Goal: Information Seeking & Learning: Learn about a topic

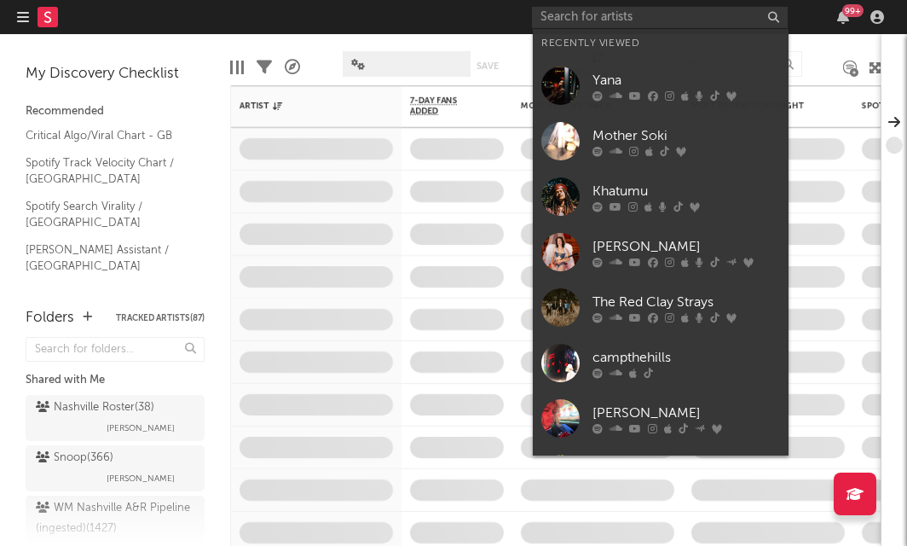
click at [608, 9] on input "text" at bounding box center [660, 17] width 256 height 21
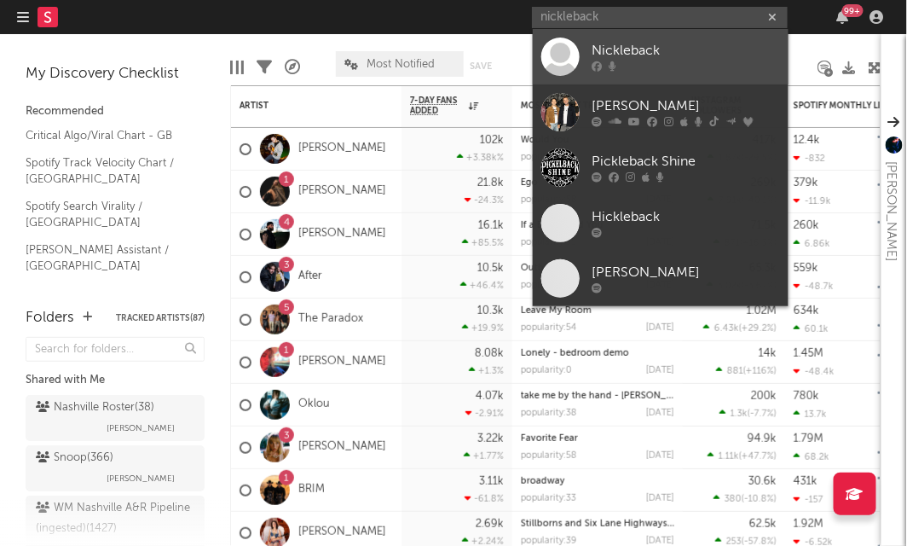
type input "nickleback"
click at [618, 52] on div "Nickleback" at bounding box center [687, 51] width 188 height 20
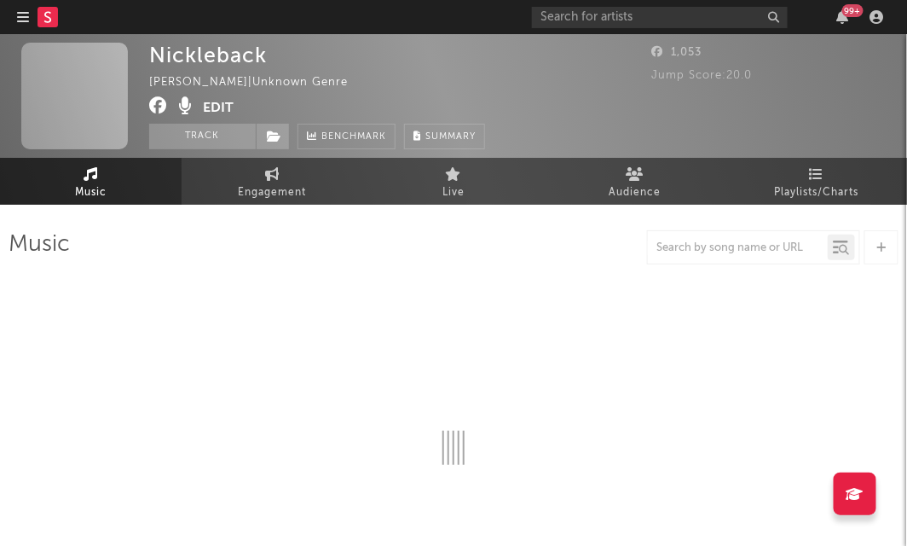
select select "1w"
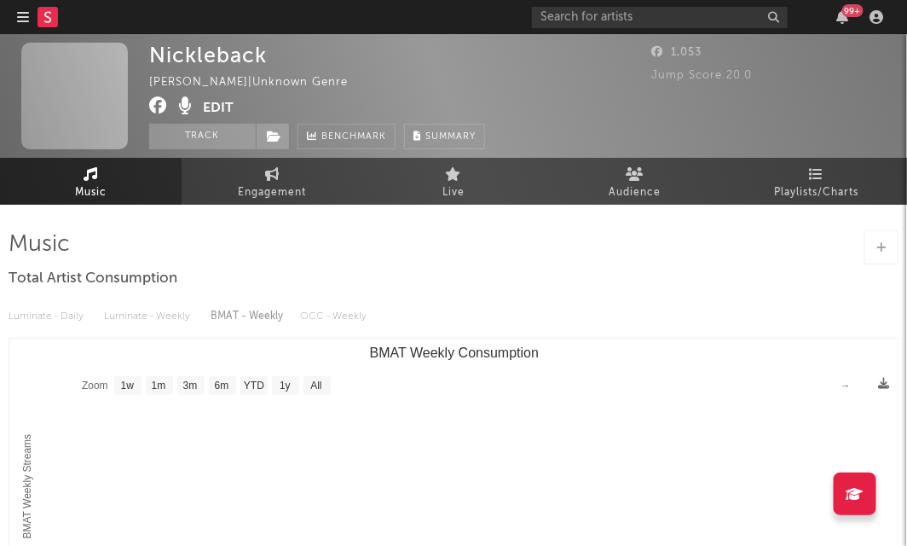
click at [46, 18] on rect at bounding box center [48, 17] width 20 height 20
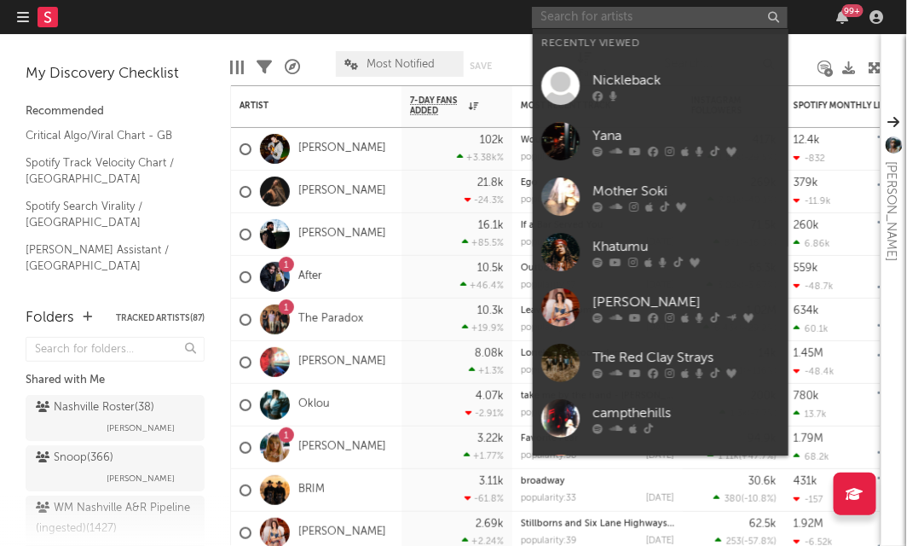
click at [578, 15] on input "text" at bounding box center [660, 17] width 256 height 21
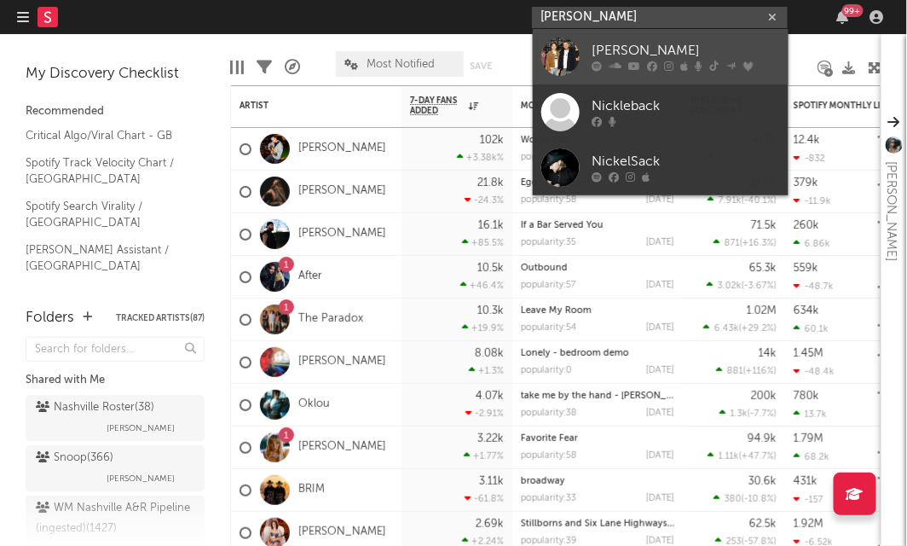
type input "[PERSON_NAME]"
click at [642, 47] on div "[PERSON_NAME]" at bounding box center [687, 51] width 188 height 20
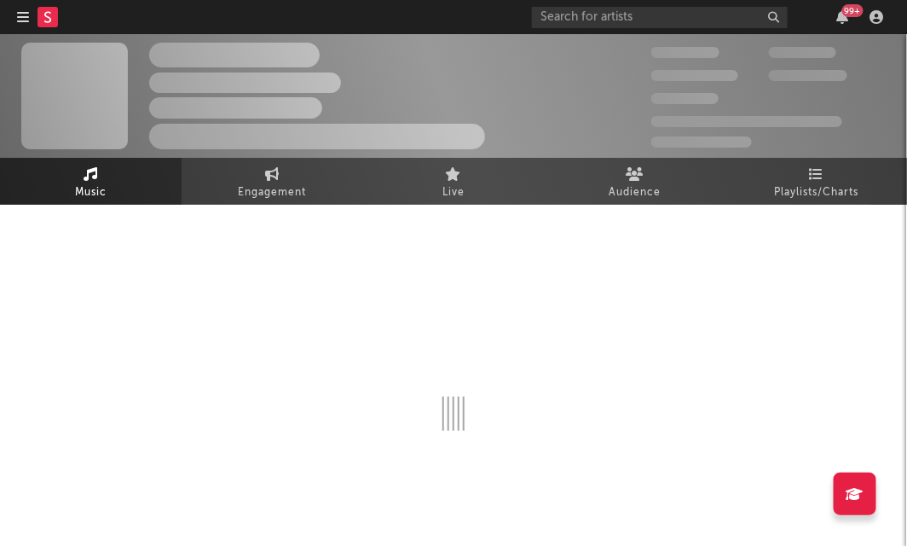
select select "6m"
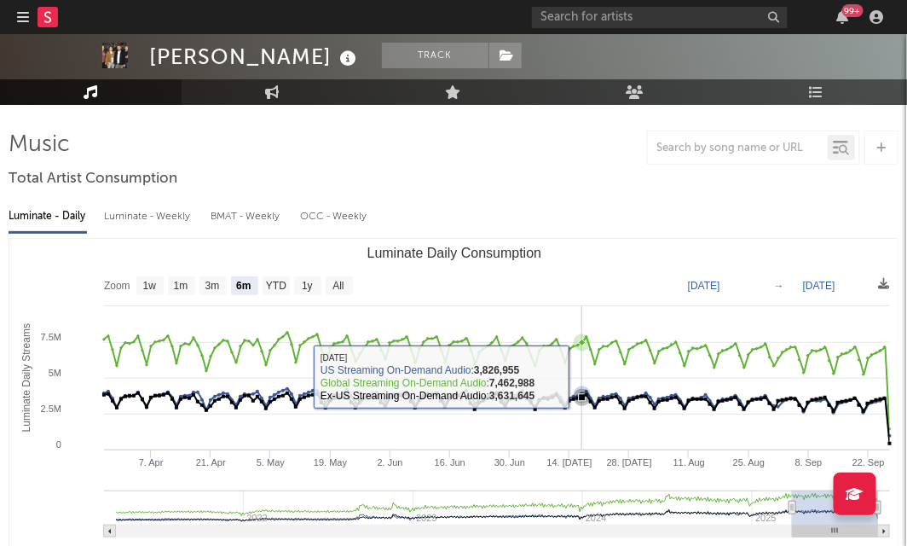
scroll to position [101, 0]
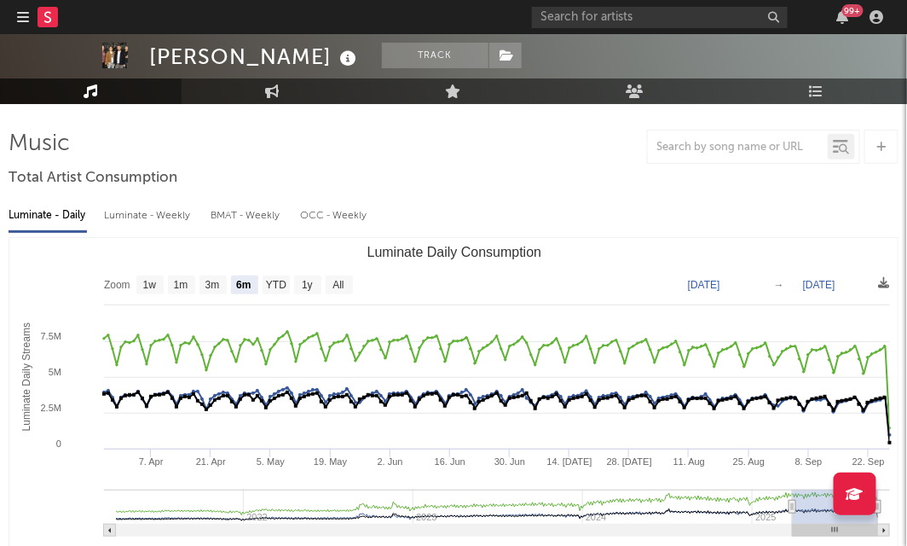
click at [158, 220] on div "Luminate - Weekly" at bounding box center [149, 215] width 90 height 29
select select "6m"
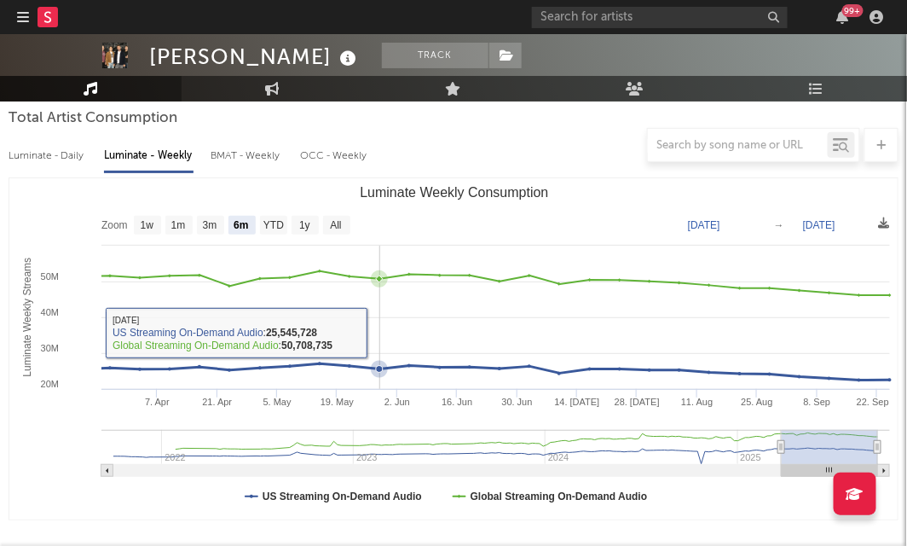
scroll to position [178, 0]
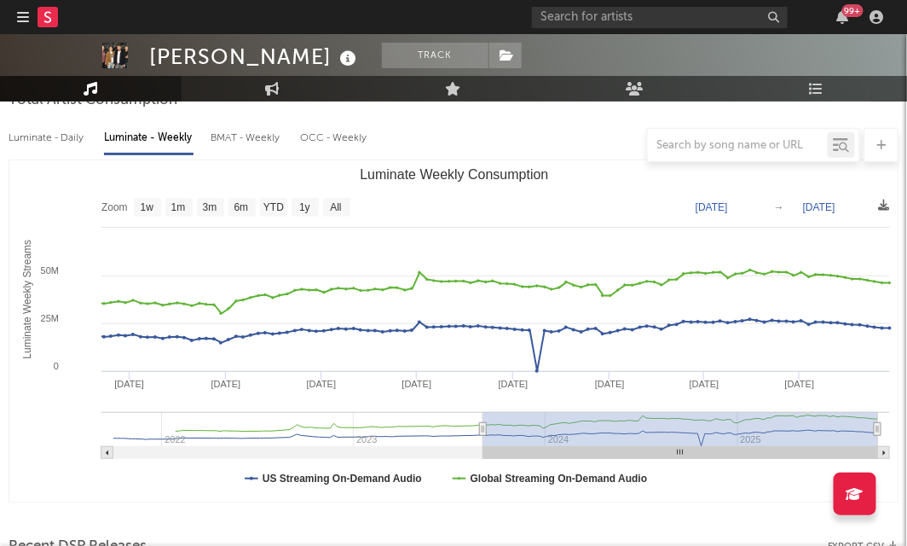
drag, startPoint x: 780, startPoint y: 425, endPoint x: 471, endPoint y: 424, distance: 309.5
click at [480, 424] on icon "Luminate Weekly Consumption" at bounding box center [483, 429] width 7 height 13
type input "[DATE]"
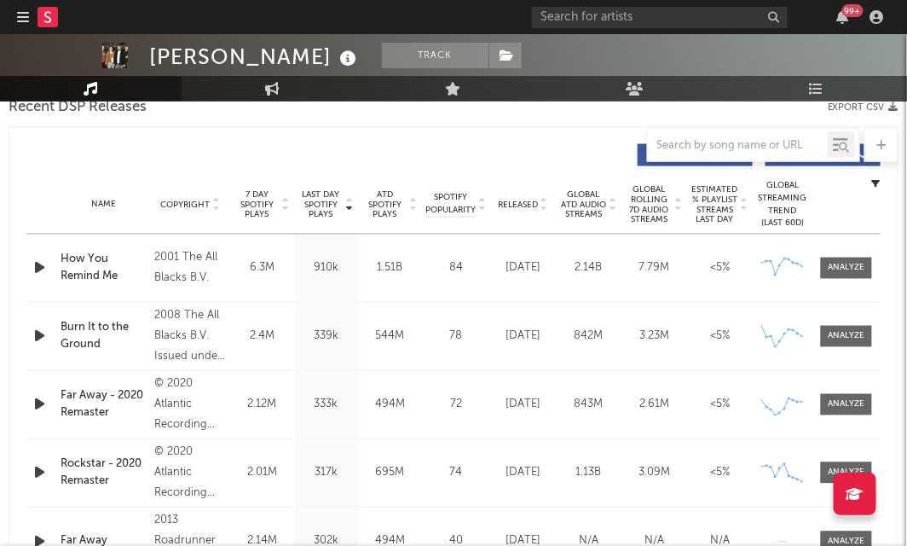
scroll to position [611, 0]
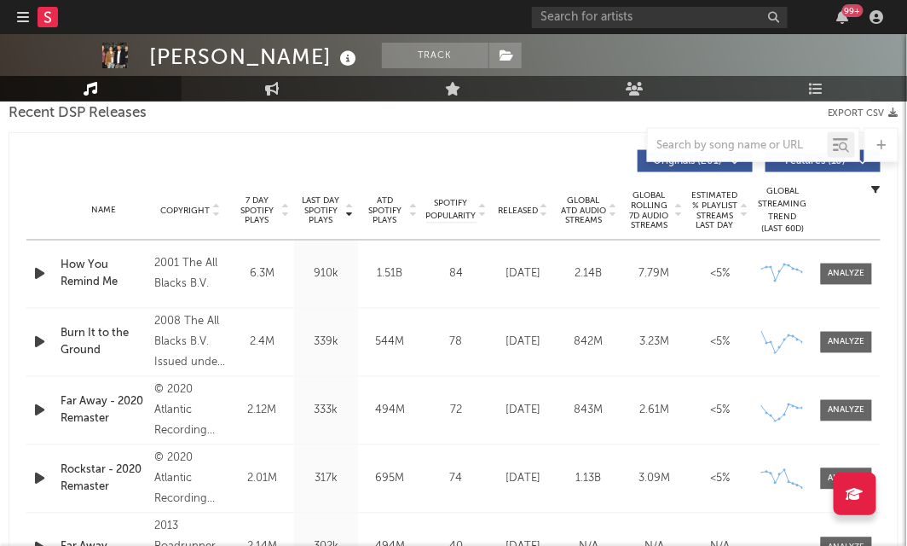
click at [269, 208] on span "7 Day Spotify Plays" at bounding box center [256, 210] width 45 height 31
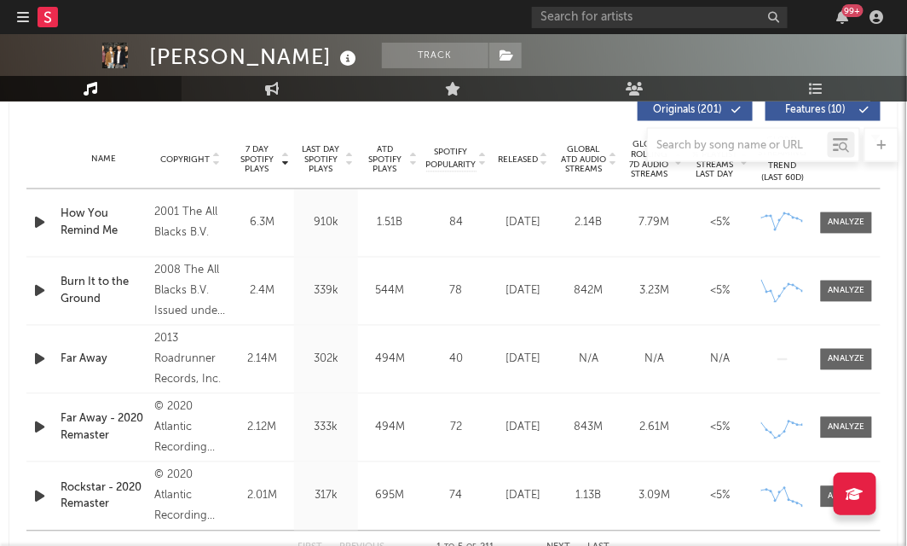
scroll to position [661, 0]
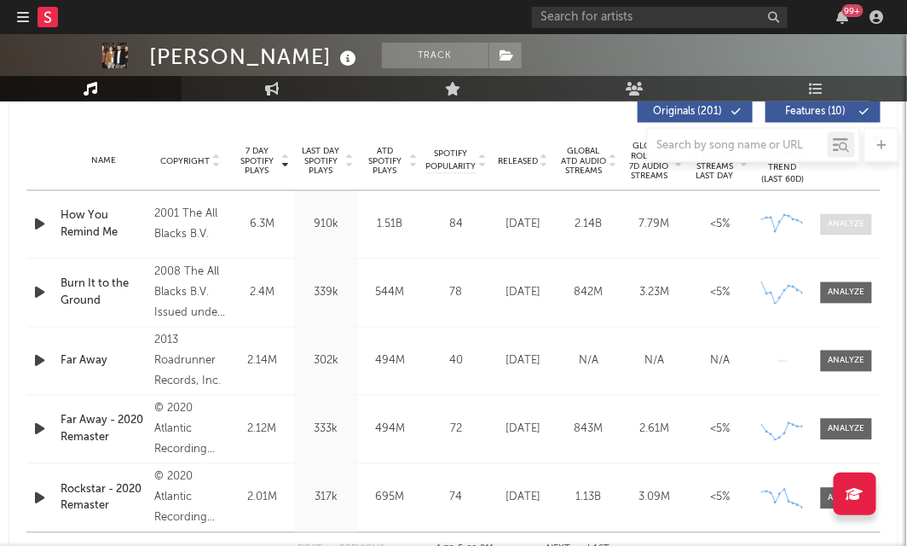
click at [831, 219] on div at bounding box center [847, 224] width 37 height 13
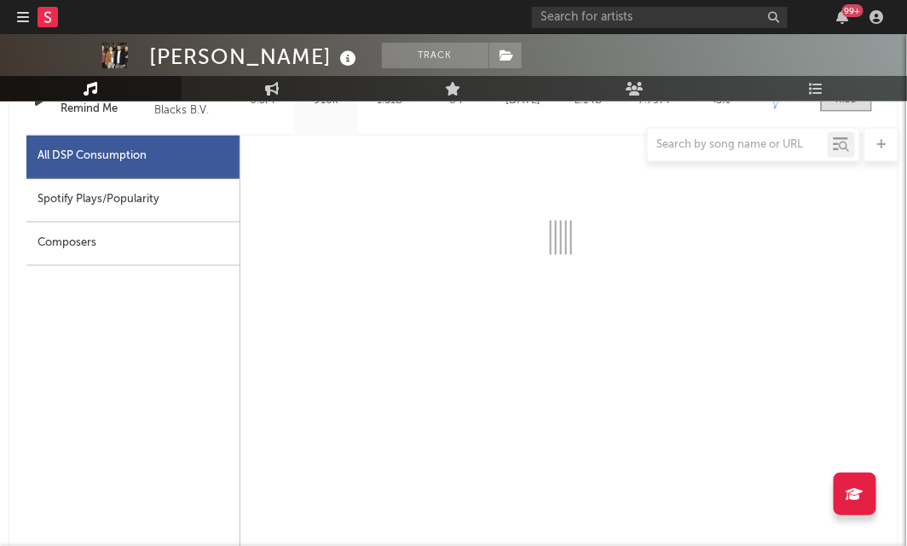
scroll to position [785, 0]
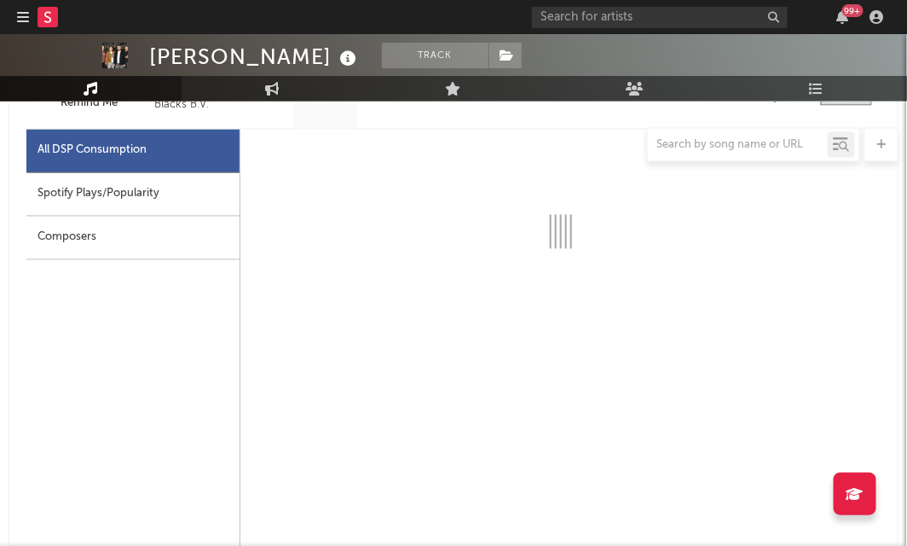
select select "6m"
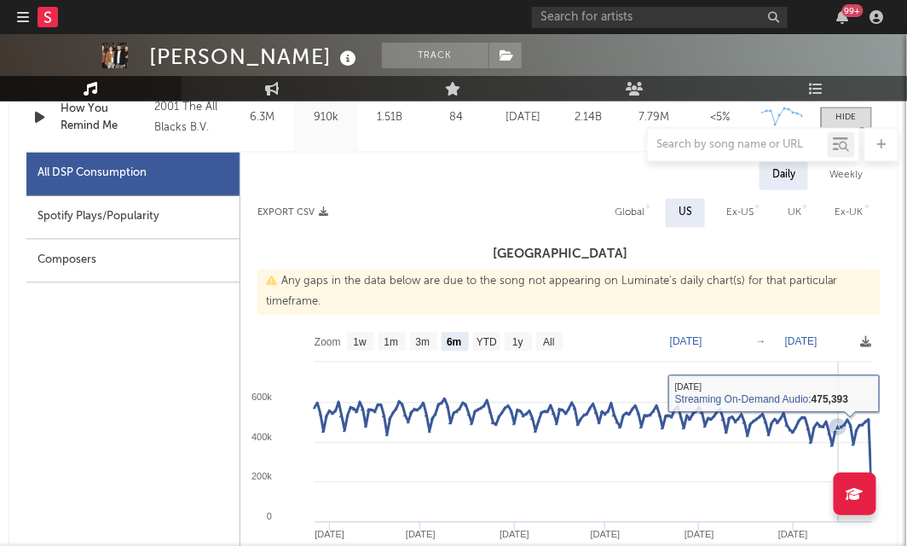
scroll to position [767, 0]
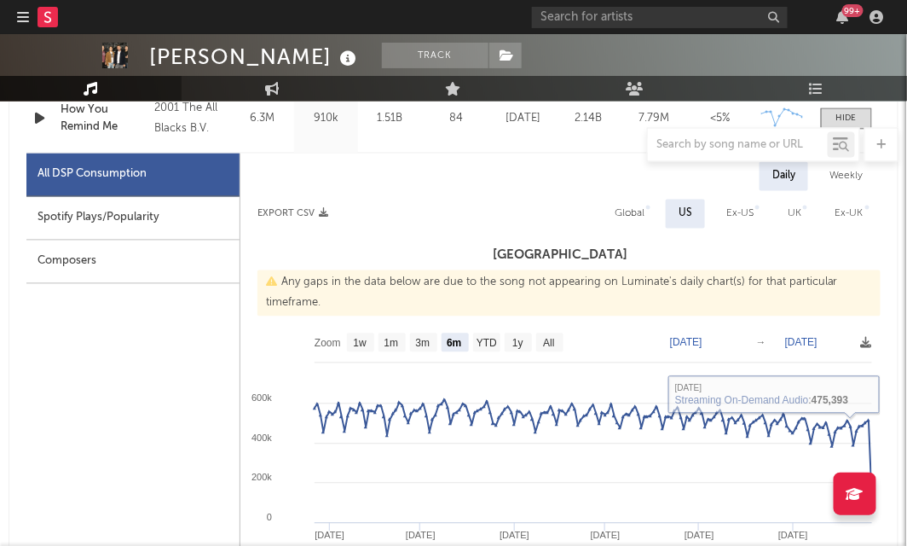
click at [853, 182] on div "Weekly" at bounding box center [847, 176] width 60 height 29
select select "6m"
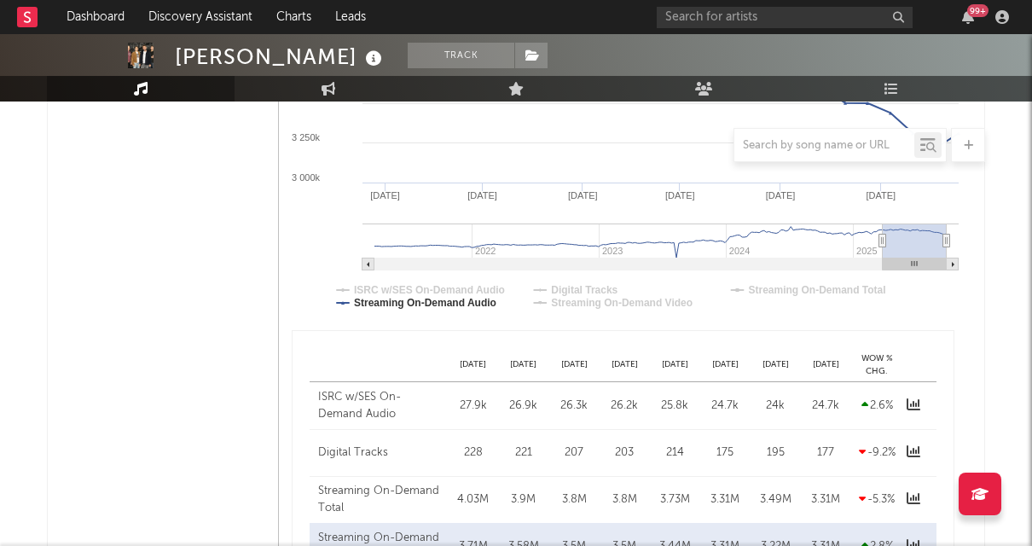
scroll to position [1011, 0]
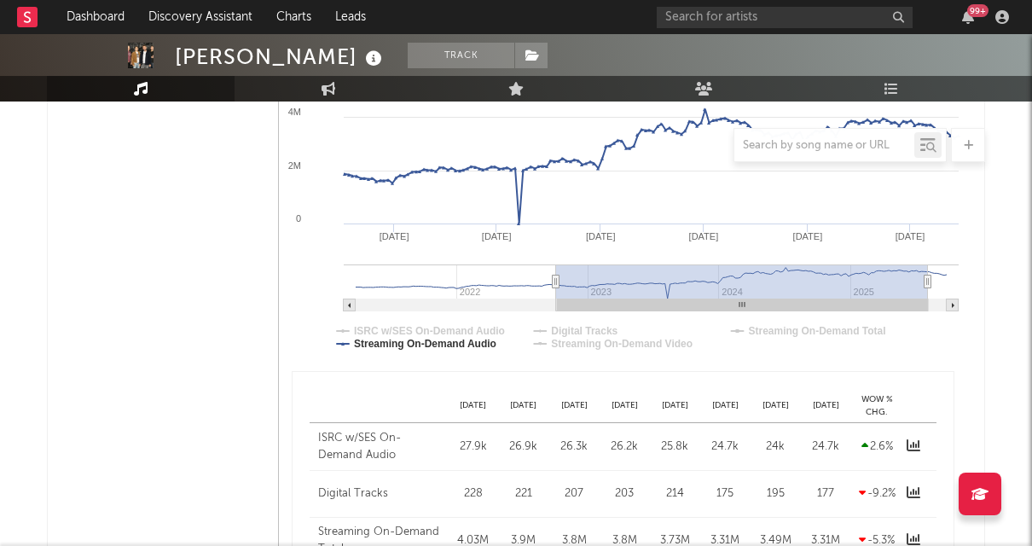
drag, startPoint x: 879, startPoint y: 283, endPoint x: 520, endPoint y: 305, distance: 359.7
click at [520, 305] on icon "Created with Highcharts 10.3.3 Jan '[DATE] Jan '[DATE] [DATE] '[DATE] 2022 2023…" at bounding box center [623, 196] width 688 height 341
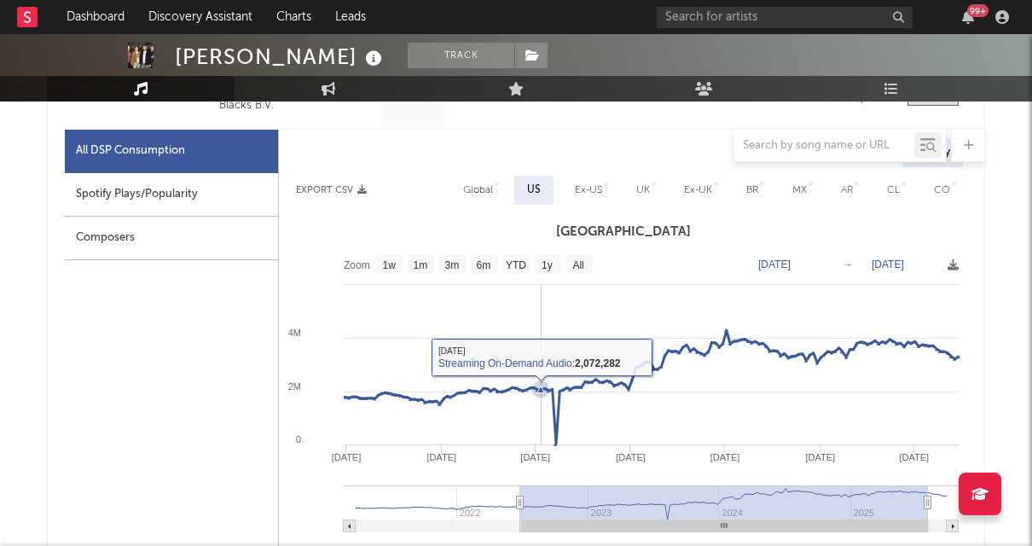
scroll to position [804, 0]
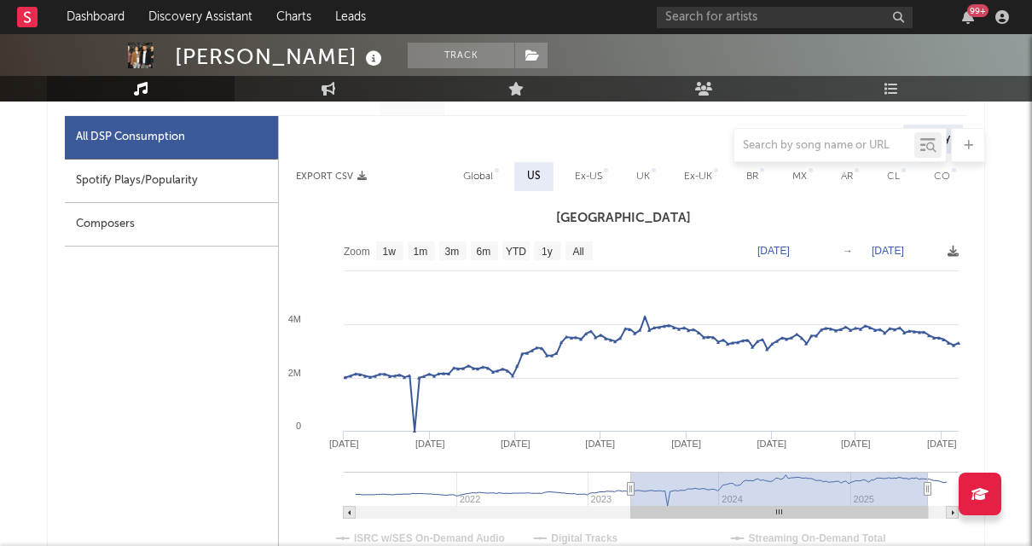
type input "[DATE]"
drag, startPoint x: 522, startPoint y: 484, endPoint x: 633, endPoint y: 488, distance: 110.9
click at [633, 488] on icon at bounding box center [631, 489] width 7 height 13
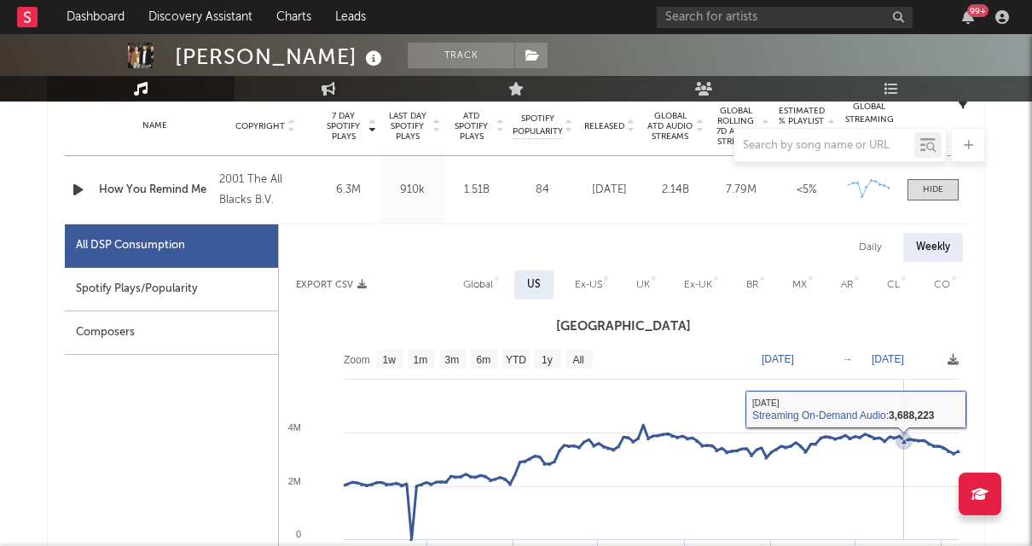
scroll to position [694, 0]
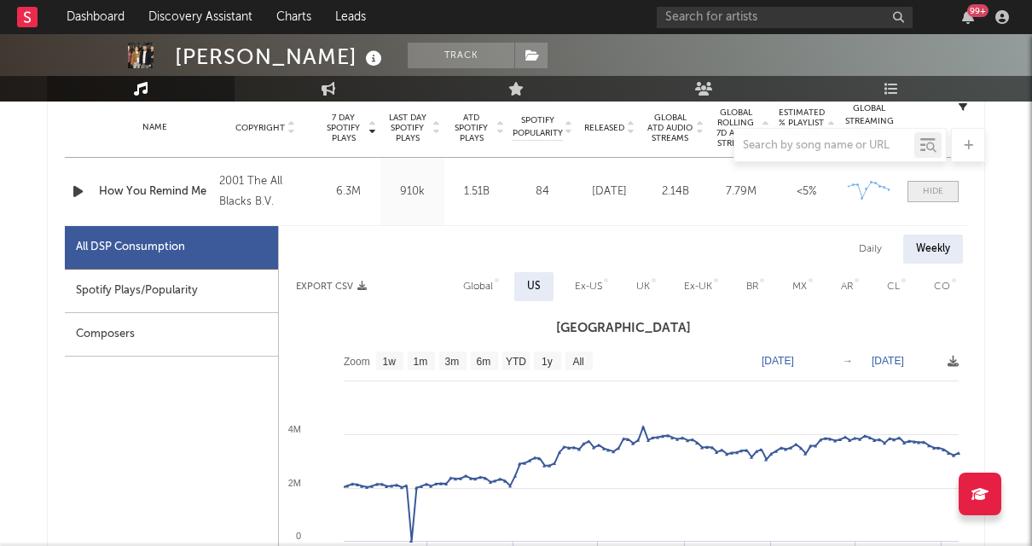
click at [906, 188] on div at bounding box center [933, 191] width 20 height 13
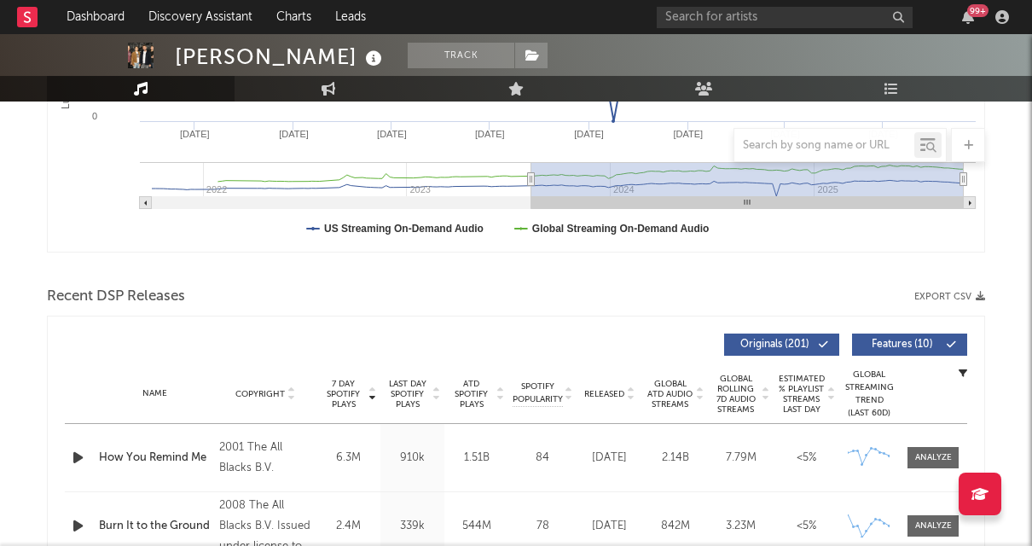
scroll to position [430, 0]
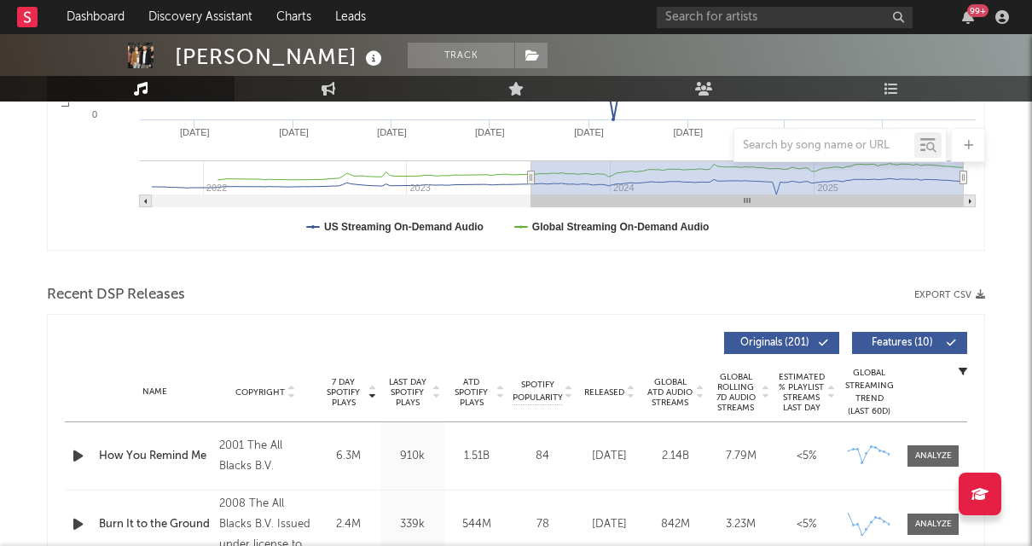
click at [605, 391] on span "Released" at bounding box center [604, 392] width 40 height 10
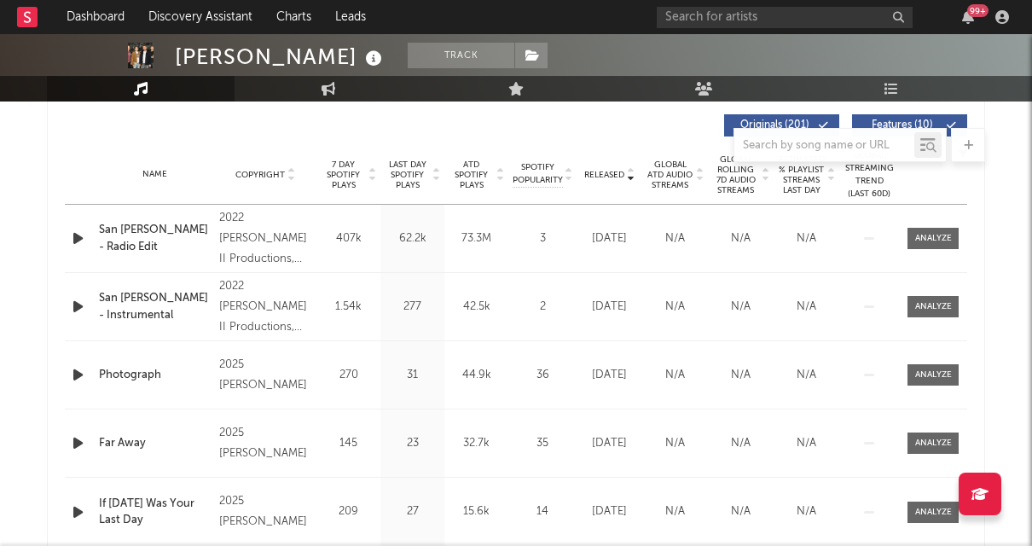
scroll to position [620, 0]
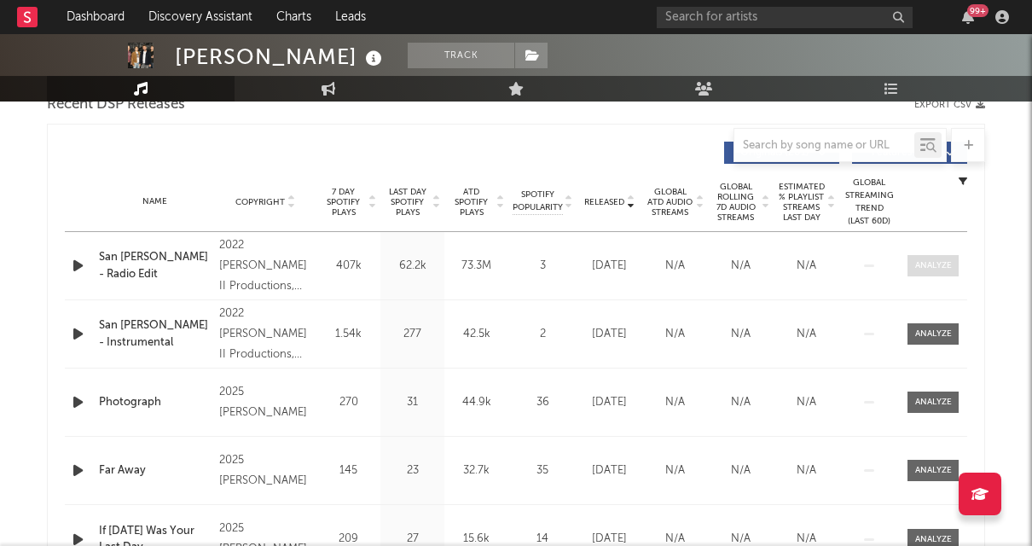
click at [906, 259] on div at bounding box center [933, 265] width 37 height 13
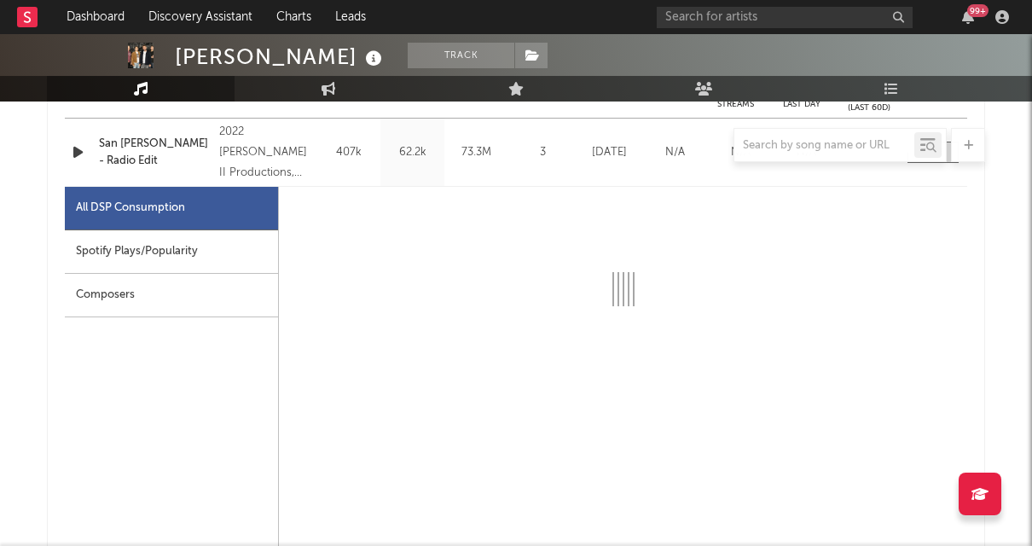
select select "6m"
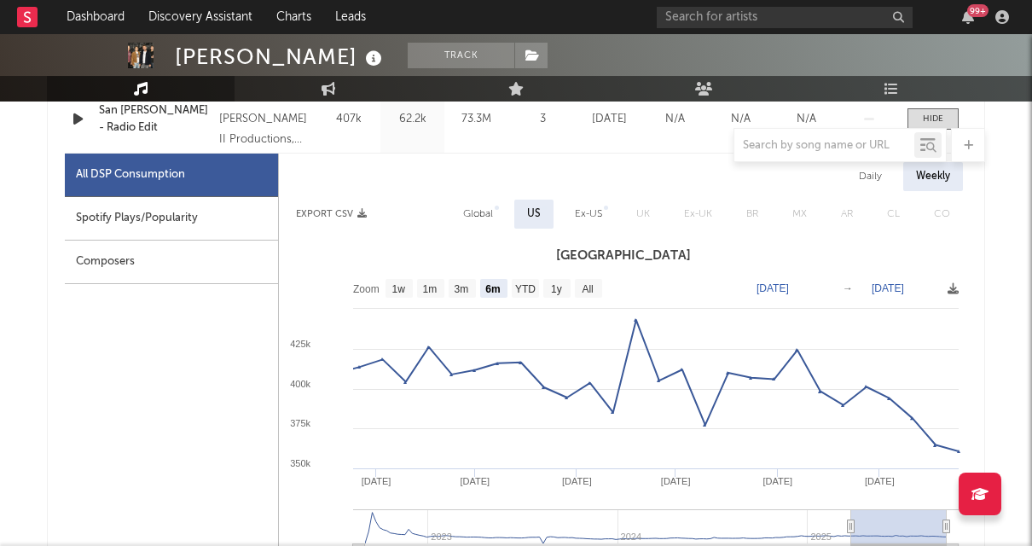
scroll to position [778, 0]
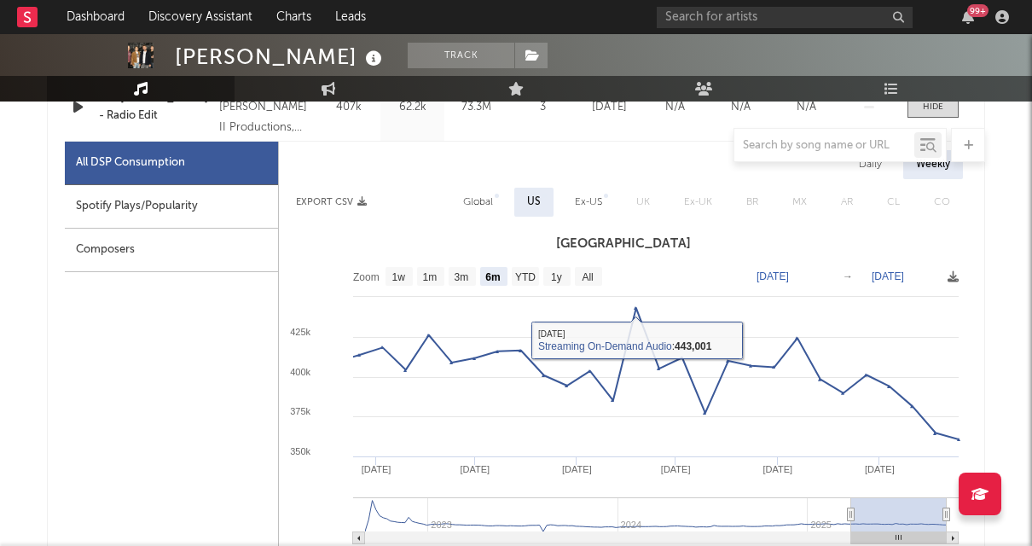
click at [485, 208] on div "Global" at bounding box center [478, 202] width 30 height 20
select select "6m"
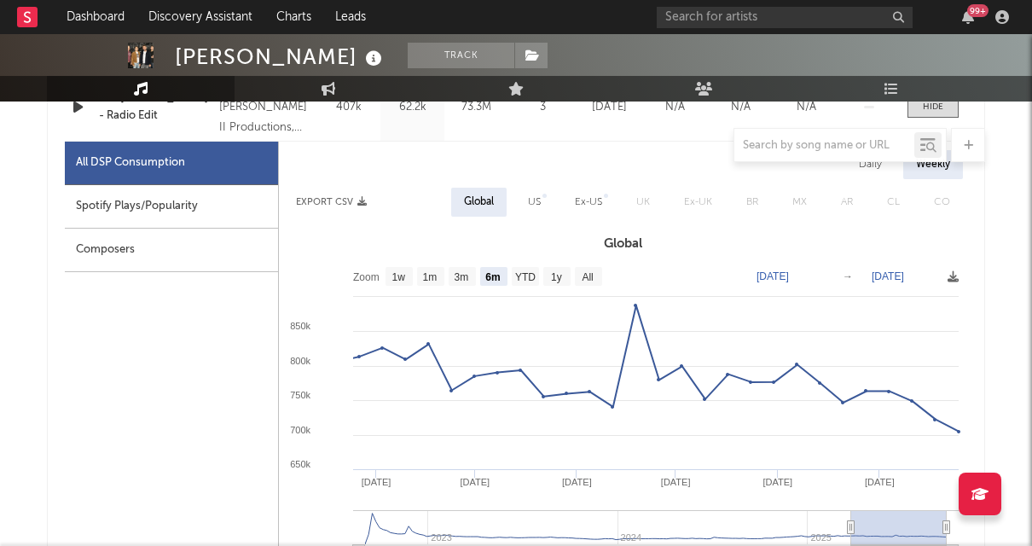
click at [531, 199] on div "US" at bounding box center [534, 202] width 13 height 20
select select "6m"
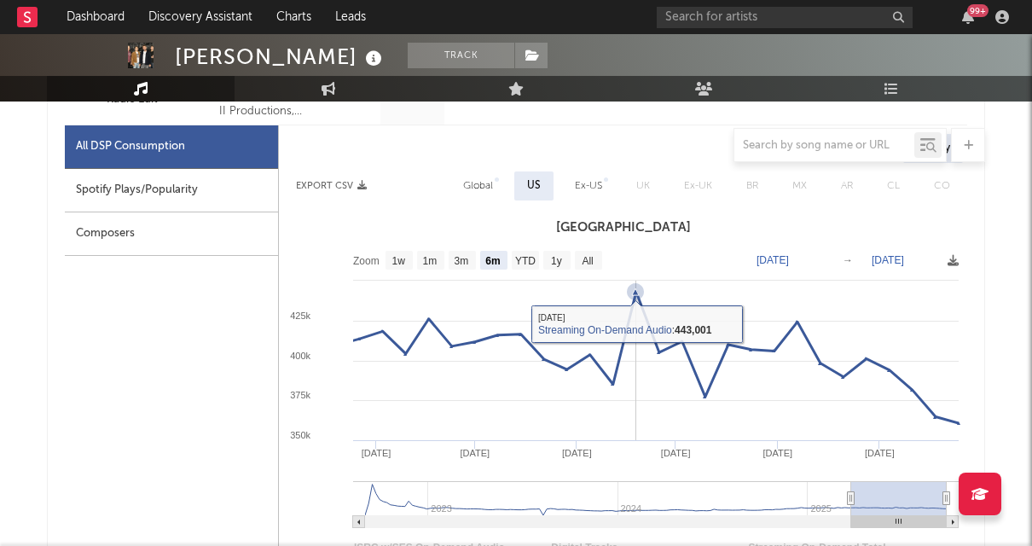
scroll to position [801, 0]
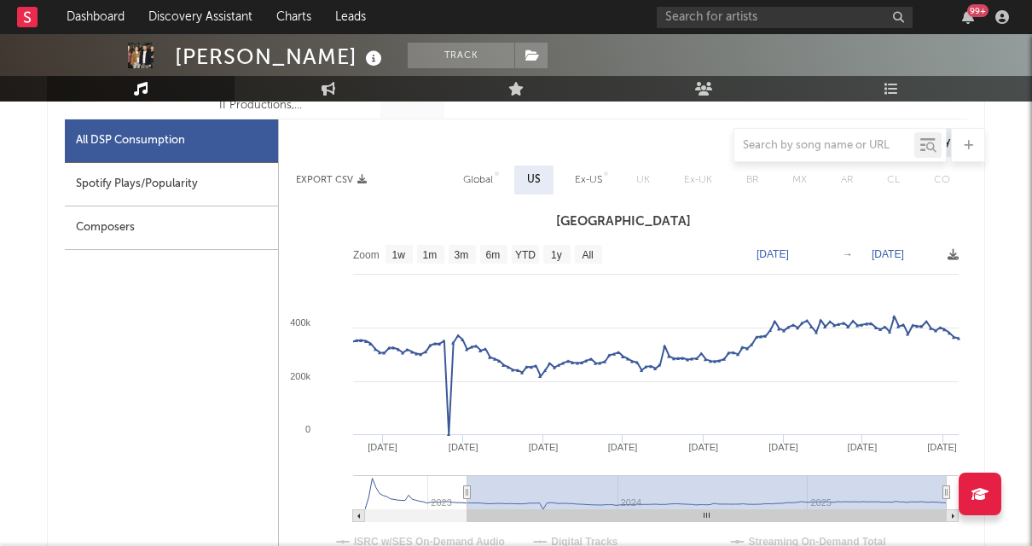
type input "[DATE]"
select select "All"
type input "[DATE]"
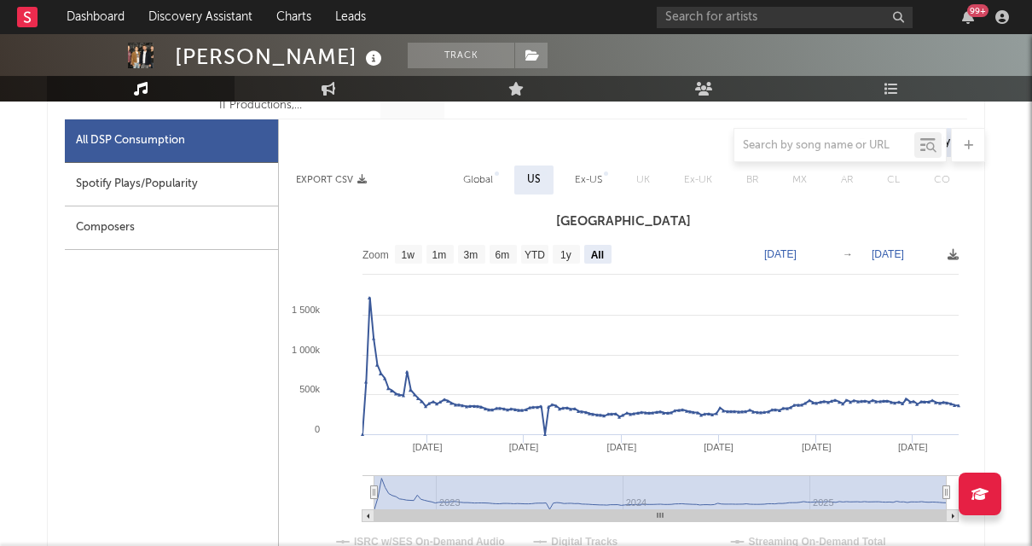
drag, startPoint x: 852, startPoint y: 493, endPoint x: 346, endPoint y: 469, distance: 506.2
click at [346, 469] on icon "Created with Highcharts 10.3.3 Jan '[DATE] [DATE] '[DATE] [DATE] '[DATE] 2023 2…" at bounding box center [623, 406] width 688 height 341
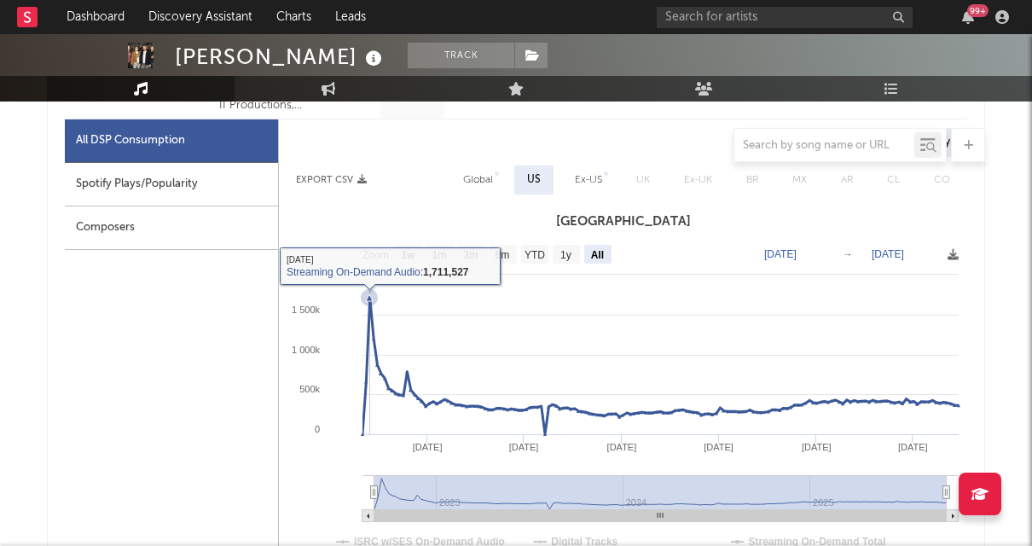
click at [368, 299] on icon at bounding box center [369, 297] width 7 height 7
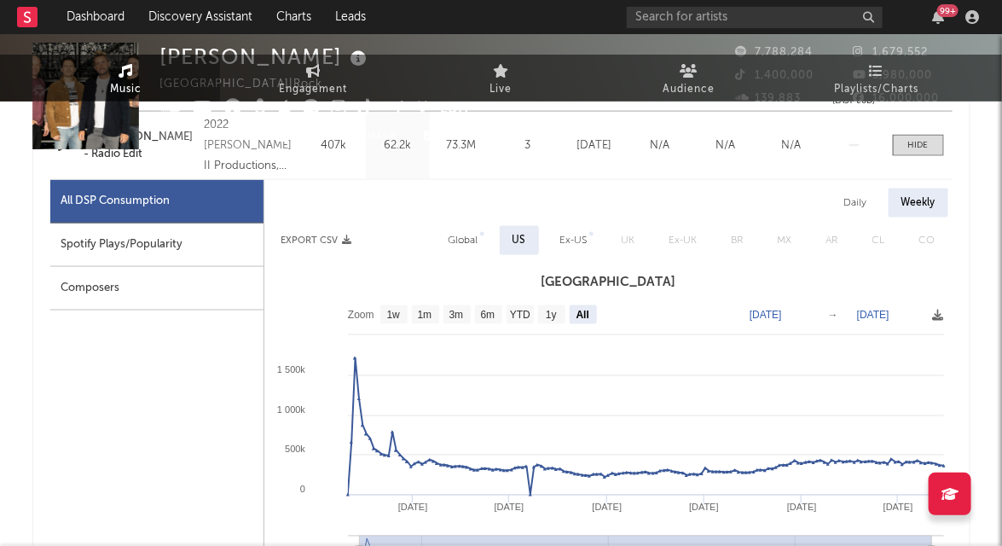
scroll to position [0, 0]
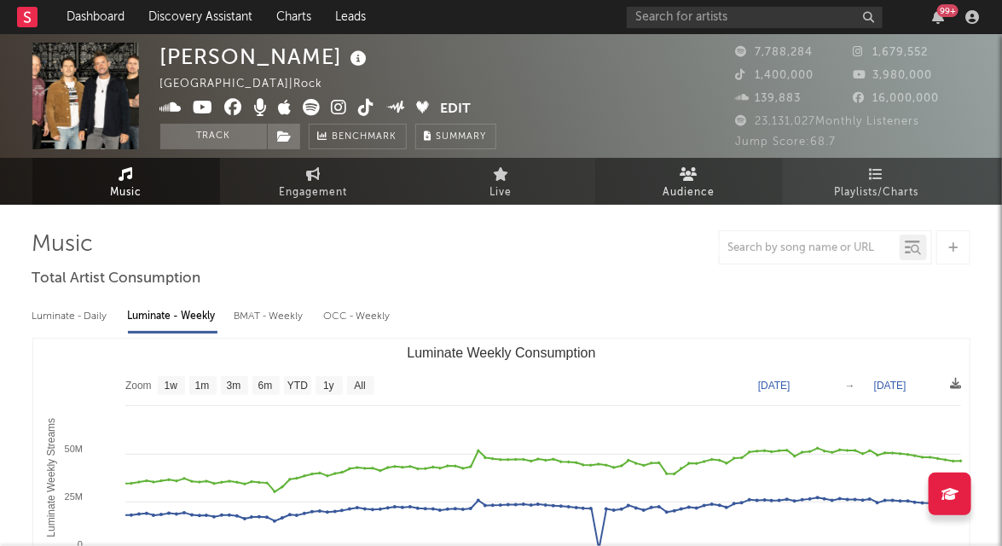
click at [652, 178] on link "Audience" at bounding box center [689, 181] width 188 height 47
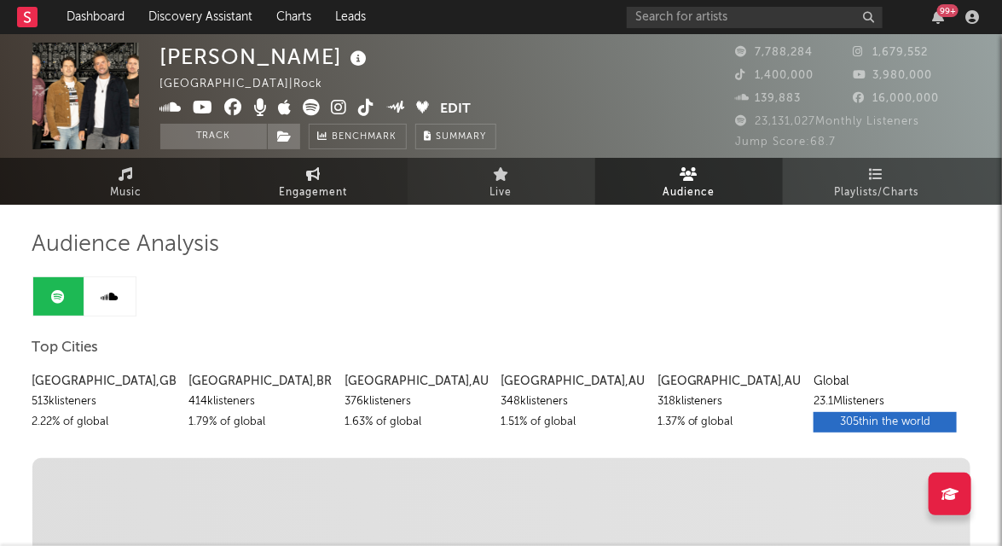
click at [292, 189] on span "Engagement" at bounding box center [314, 192] width 68 height 20
select select "1w"
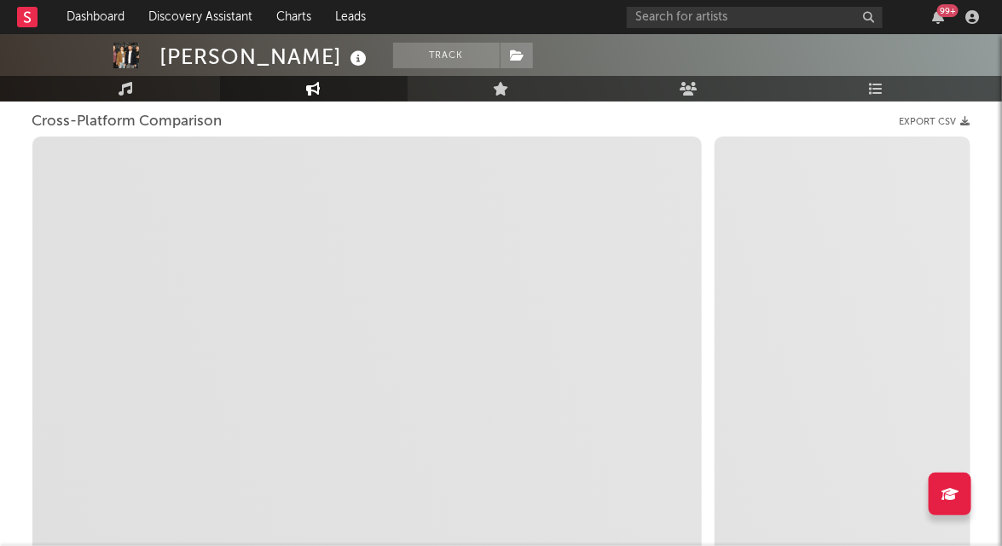
scroll to position [228, 0]
select select "1m"
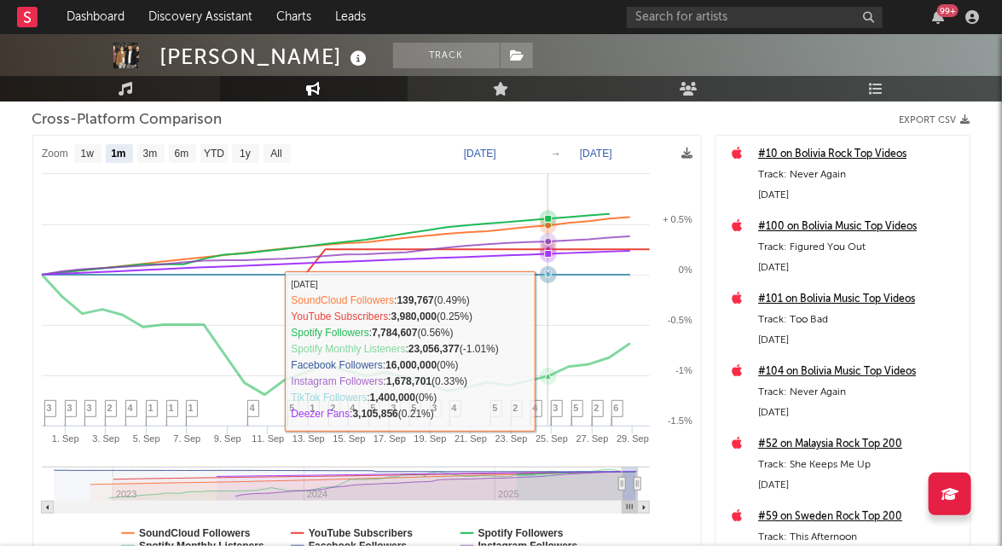
click at [540, 350] on rect at bounding box center [367, 359] width 668 height 446
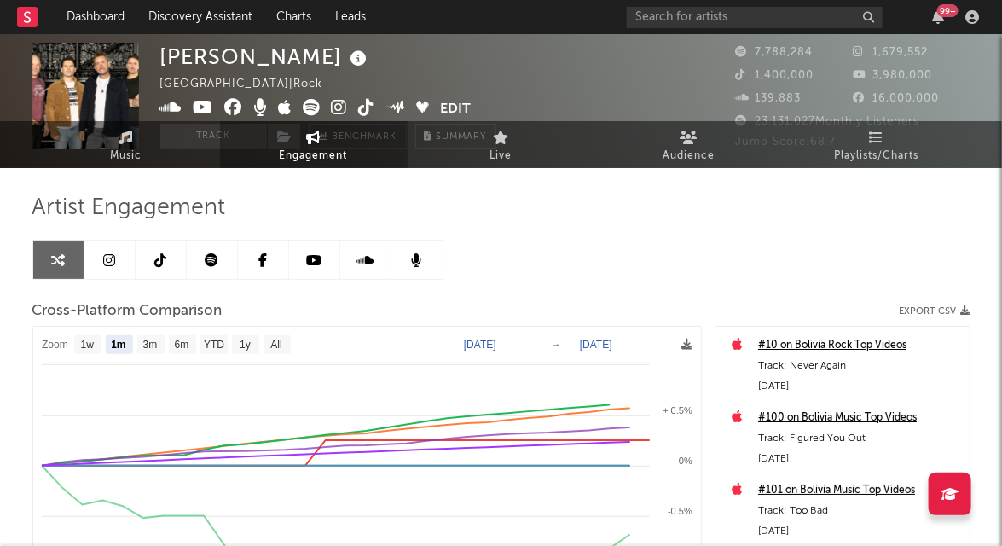
scroll to position [0, 0]
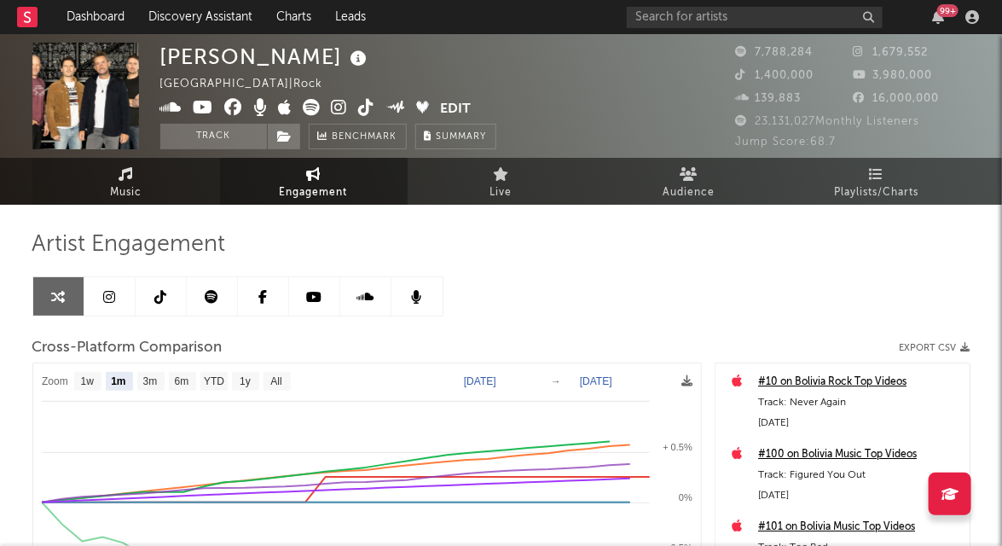
click at [138, 179] on link "Music" at bounding box center [126, 181] width 188 height 47
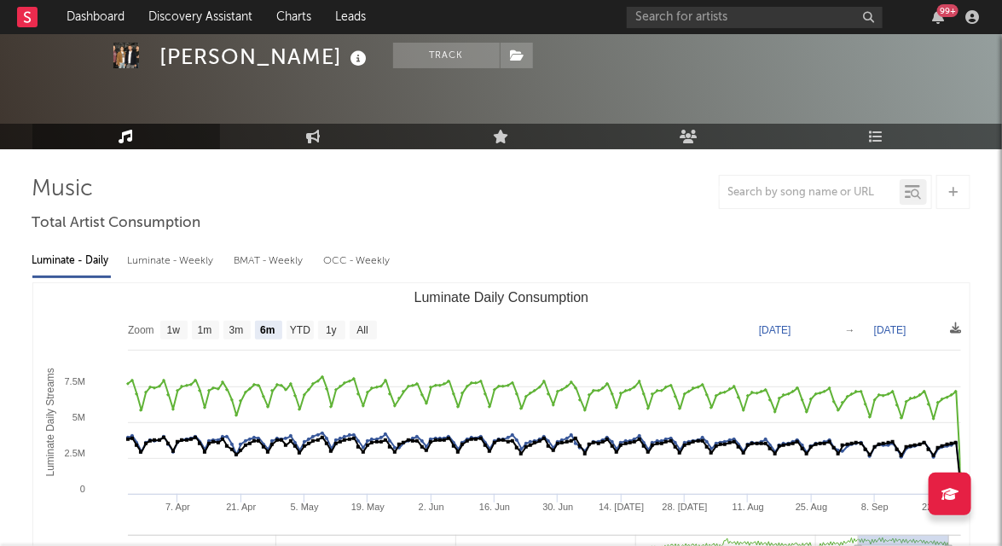
scroll to position [61, 0]
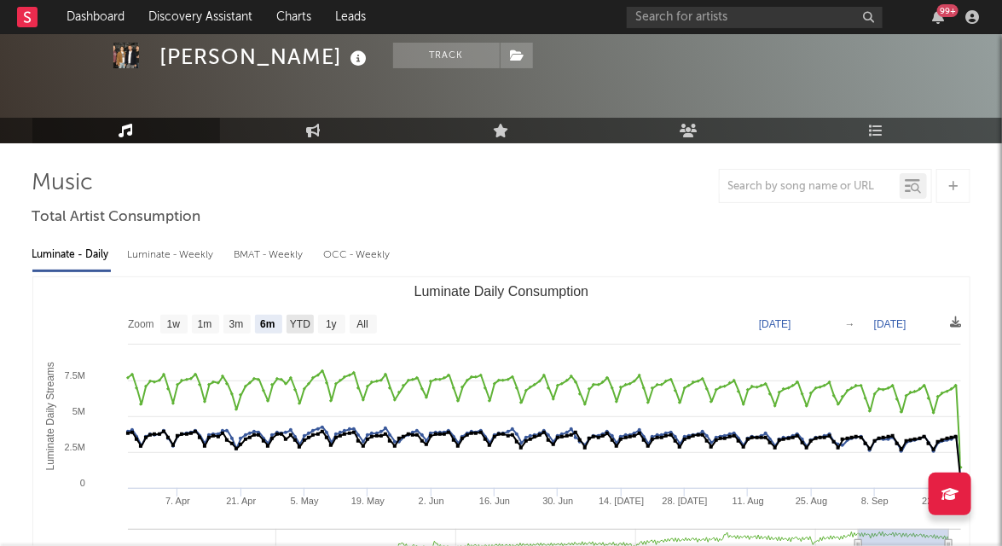
click at [295, 330] on rect "Luminate Daily Consumption" at bounding box center [299, 324] width 27 height 19
select select "YTD"
type input "[DATE]"
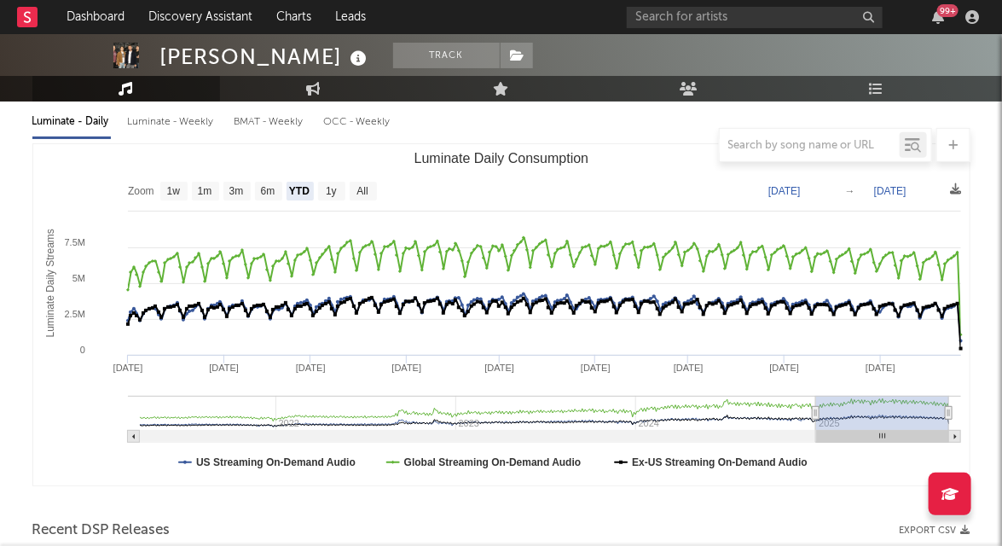
scroll to position [195, 0]
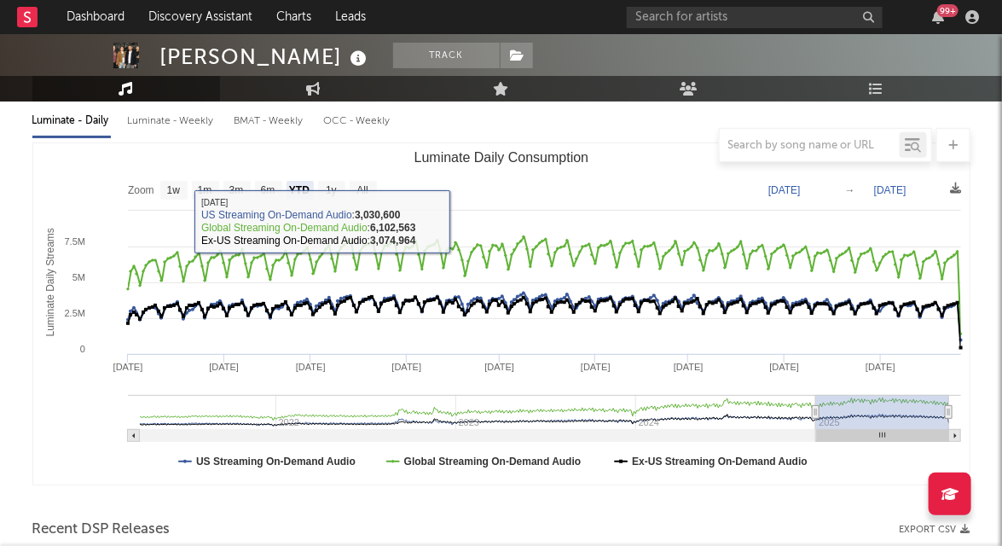
click at [178, 125] on div "Luminate - Weekly" at bounding box center [173, 121] width 90 height 29
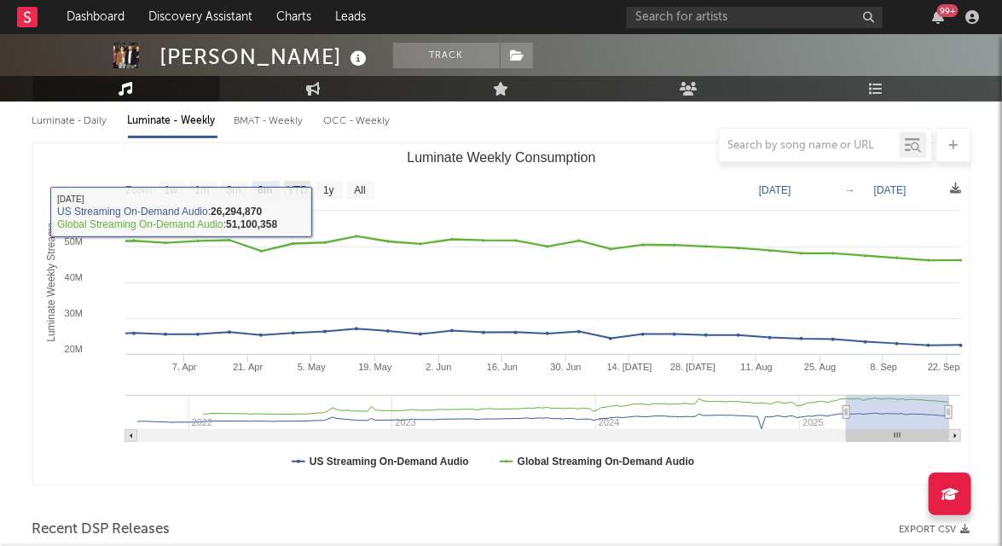
click at [297, 185] on text "YTD" at bounding box center [296, 191] width 20 height 12
select select "YTD"
type input "[DATE]"
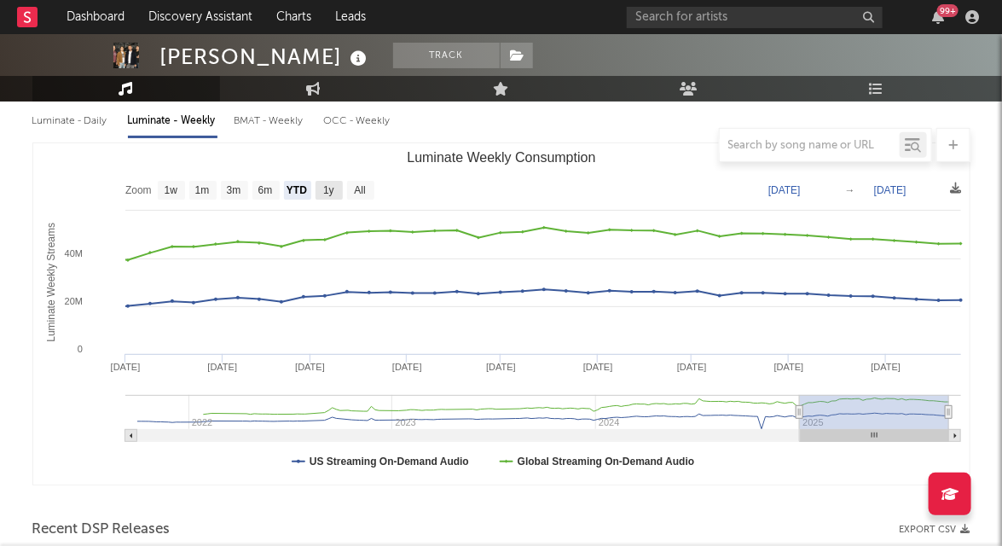
click at [338, 195] on rect "Luminate Weekly Consumption" at bounding box center [328, 190] width 27 height 19
select select "1y"
type input "[DATE]"
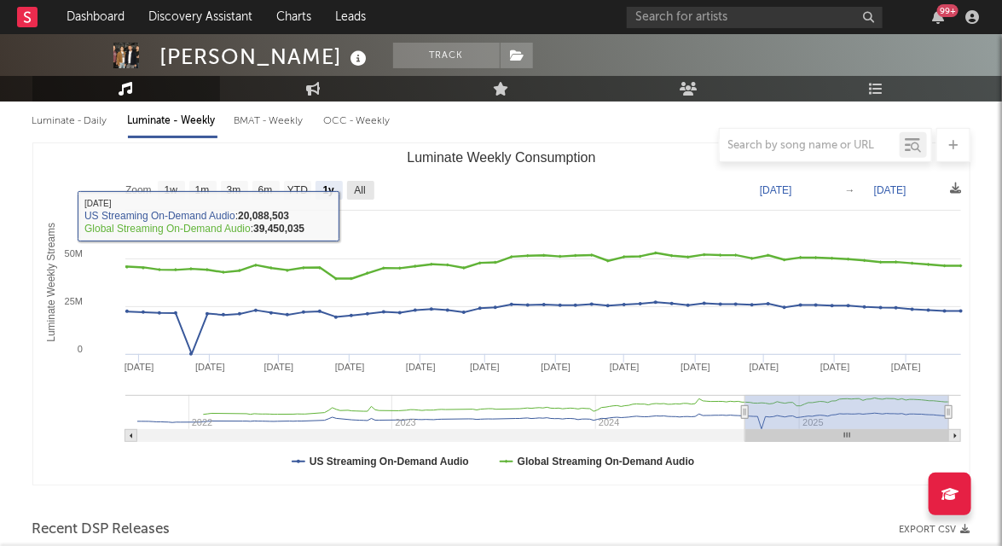
click at [365, 191] on text "All" at bounding box center [359, 191] width 11 height 12
select select "All"
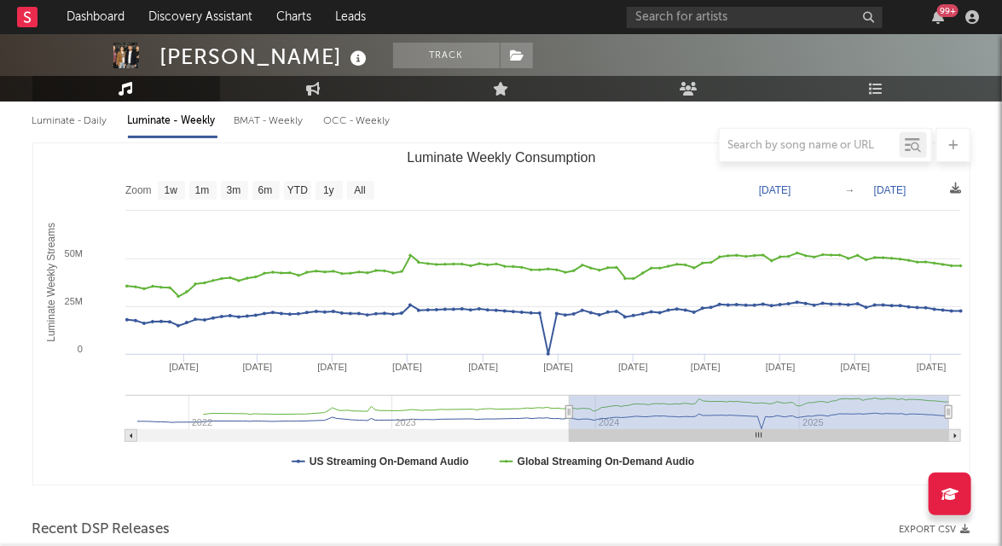
type input "[DATE]"
drag, startPoint x: 138, startPoint y: 412, endPoint x: 570, endPoint y: 447, distance: 433.7
click at [570, 447] on icon "Created with Highcharts 10.3.3 Luminate Weekly Streams Luminate Weekly Consumpt…" at bounding box center [501, 313] width 936 height 341
